Goal: Information Seeking & Learning: Learn about a topic

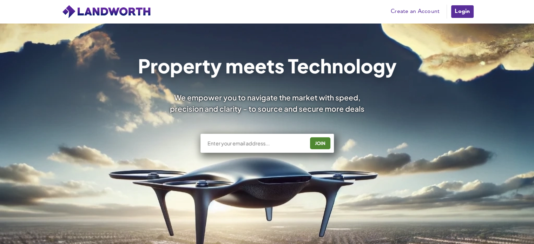
click at [263, 142] on input "text" at bounding box center [256, 143] width 98 height 7
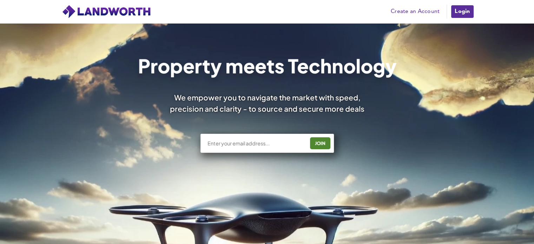
click at [115, 16] on img at bounding box center [106, 12] width 89 height 14
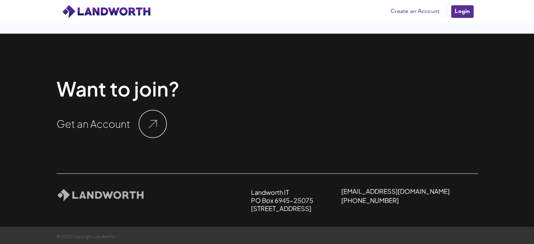
scroll to position [2367, 0]
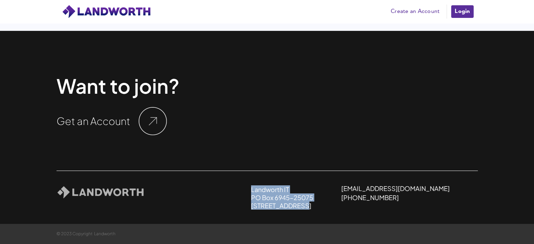
drag, startPoint x: 364, startPoint y: 207, endPoint x: 276, endPoint y: 192, distance: 89.0
click at [276, 192] on div "Landworth IT PO Box 6945-25075 London, W1A 6US hello@landworth.org +44-7415-701…" at bounding box center [266, 190] width 421 height 39
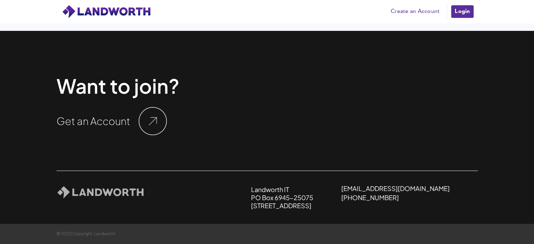
click at [404, 210] on div "Want to join? Get an Account Landworth IT PO Box 6945-25075 London, W1A 6US hel…" at bounding box center [266, 148] width 421 height 151
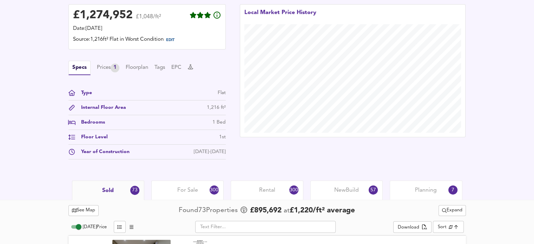
scroll to position [175, 0]
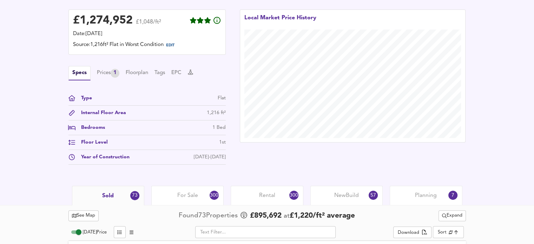
click at [80, 128] on div "Bedrooms" at bounding box center [89, 127] width 29 height 7
click at [93, 127] on div "Bedrooms" at bounding box center [89, 127] width 29 height 7
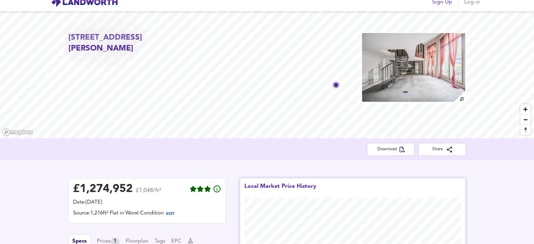
scroll to position [0, 0]
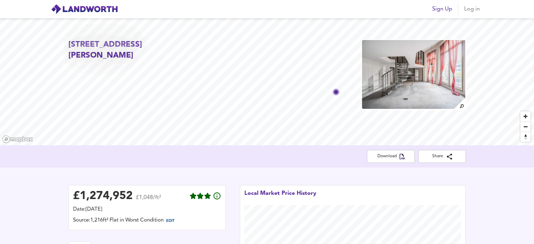
click at [431, 87] on img at bounding box center [413, 74] width 105 height 70
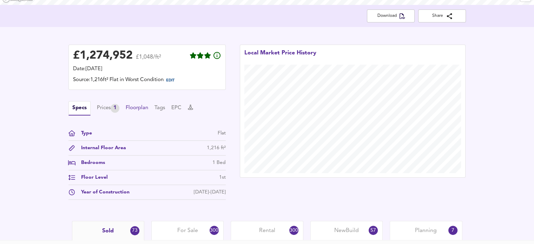
click at [139, 107] on button "Floorplan" at bounding box center [137, 108] width 22 height 8
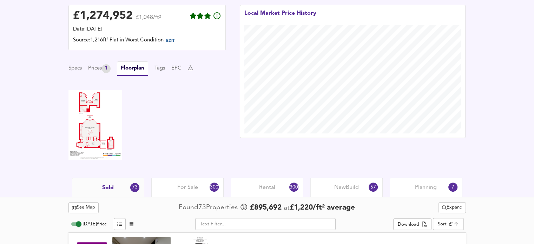
scroll to position [175, 0]
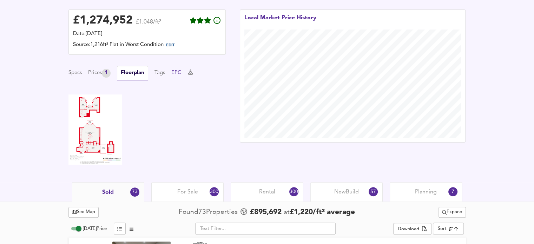
click at [181, 73] on button "EPC" at bounding box center [176, 73] width 10 height 8
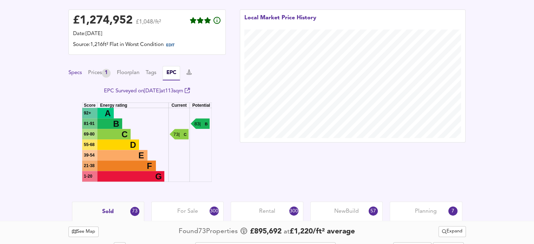
click at [79, 73] on button "Specs" at bounding box center [74, 73] width 13 height 8
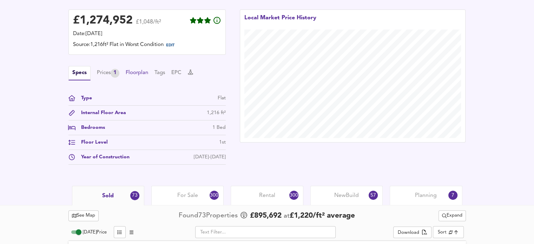
click at [139, 70] on button "Floorplan" at bounding box center [137, 73] width 22 height 8
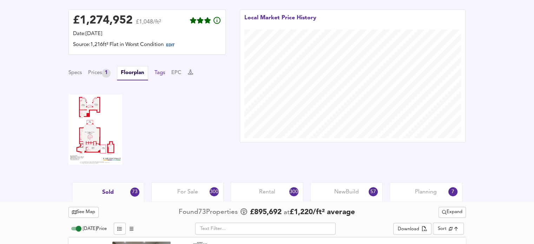
click at [165, 70] on button "Tags" at bounding box center [159, 73] width 11 height 8
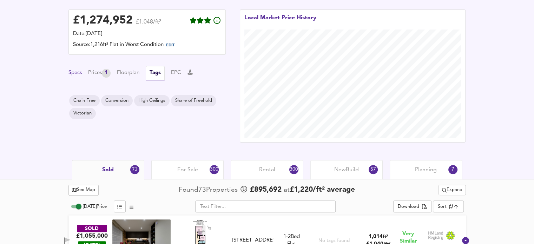
click at [79, 73] on button "Specs" at bounding box center [74, 73] width 13 height 8
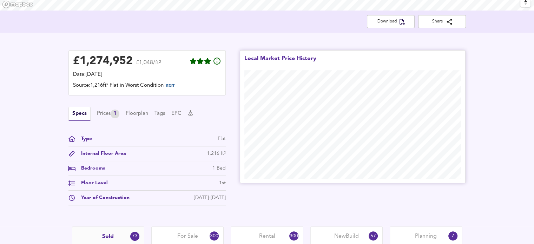
scroll to position [0, 0]
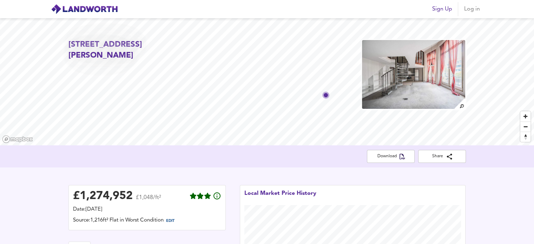
click at [399, 71] on img at bounding box center [413, 74] width 105 height 70
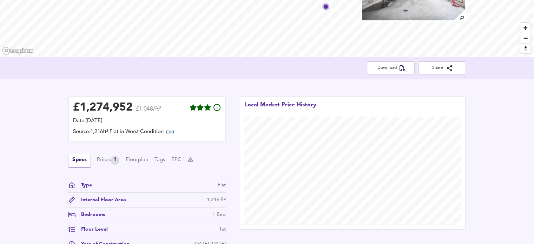
scroll to position [105, 0]
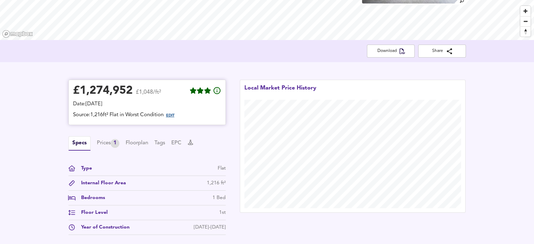
click at [174, 115] on span "EDIT" at bounding box center [170, 116] width 8 height 4
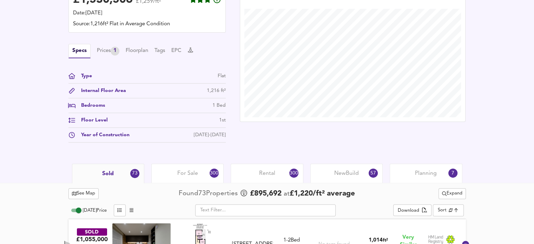
scroll to position [246, 0]
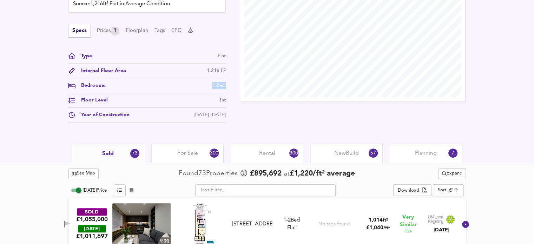
drag, startPoint x: 212, startPoint y: 85, endPoint x: 227, endPoint y: 85, distance: 15.1
click at [227, 85] on div "£ 1,530,506 £1,259/ft² Date: [DATE] Source: 1,216ft² Flat in Average Condition …" at bounding box center [146, 47] width 171 height 171
click at [249, 114] on div "Local Market Price History" at bounding box center [353, 47] width 240 height 171
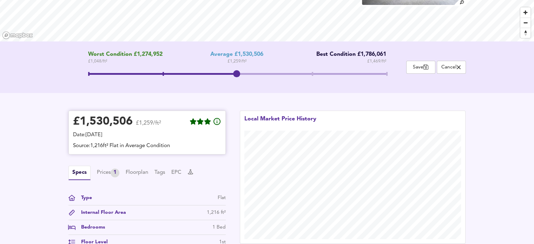
scroll to position [105, 0]
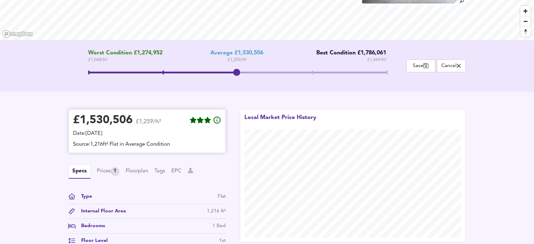
click at [125, 144] on div "Source: 1,216ft² Flat in Average Condition" at bounding box center [147, 145] width 148 height 8
click at [96, 144] on div "Source: 1,216ft² Flat in Average Condition" at bounding box center [147, 145] width 148 height 8
click at [163, 71] on span at bounding box center [237, 73] width 298 height 13
click at [87, 71] on div "Worst Condition £1,274,952 £ 1,048 / ft² Average £1,530,506 £ 1,259 / ft² Best …" at bounding box center [237, 66] width 338 height 32
click at [89, 71] on span at bounding box center [237, 73] width 298 height 13
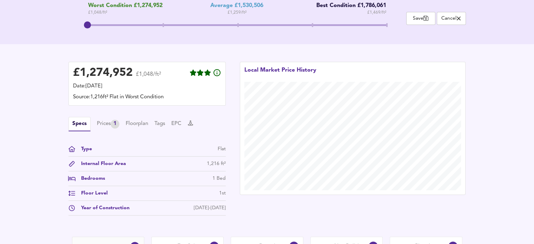
scroll to position [140, 0]
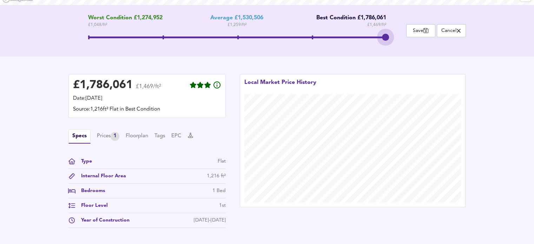
click at [385, 36] on span at bounding box center [237, 38] width 298 height 13
click at [234, 32] on span at bounding box center [237, 38] width 298 height 13
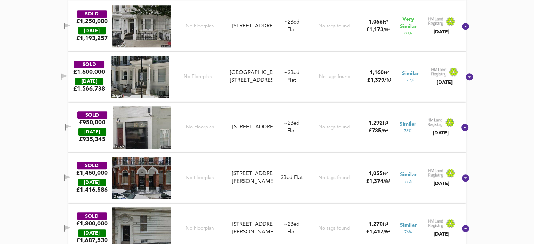
scroll to position [597, 0]
